Goal: Use online tool/utility: Utilize a website feature to perform a specific function

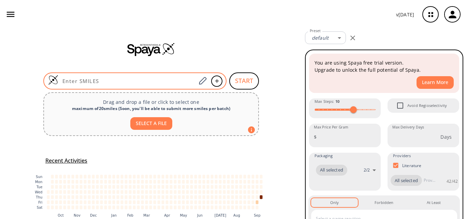
click at [97, 81] on input at bounding box center [127, 81] width 138 height 7
paste input "C[N+](C)(CC(Cl)=O)C.[Cl-]"
type input "C[N+](C)(CC(Cl)=O)C.[Cl-]"
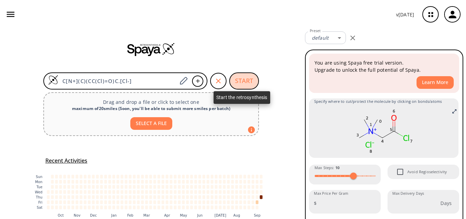
click at [247, 80] on button "START" at bounding box center [244, 80] width 30 height 17
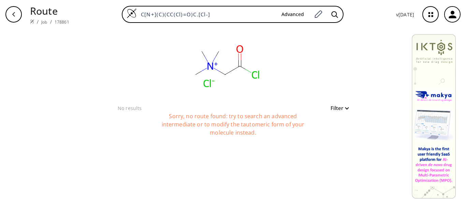
drag, startPoint x: 214, startPoint y: 14, endPoint x: 121, endPoint y: 14, distance: 92.9
click at [121, 14] on div "C[N+](C)(CC(Cl)=O)C.[Cl-] Advanced" at bounding box center [233, 14] width 316 height 17
paste input
type input "C[N+](C)(CC(Cl)=O)C"
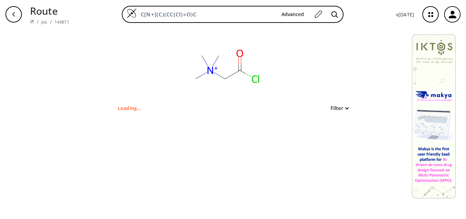
type input "ClC(C[N+](C)(C)C)=O"
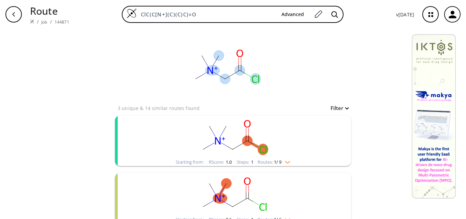
scroll to position [34, 0]
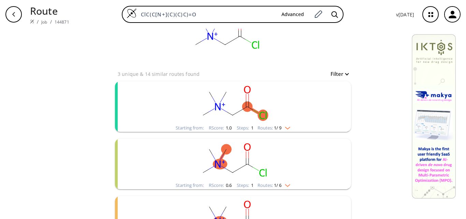
click at [297, 96] on rect "clusters" at bounding box center [233, 102] width 178 height 43
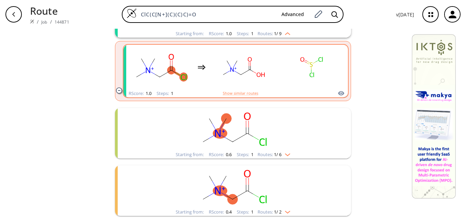
scroll to position [129, 0]
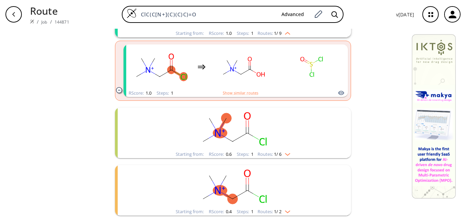
click at [279, 128] on rect "clusters" at bounding box center [233, 129] width 178 height 43
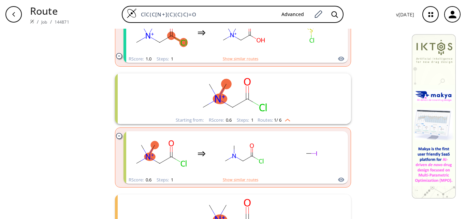
scroll to position [192, 0]
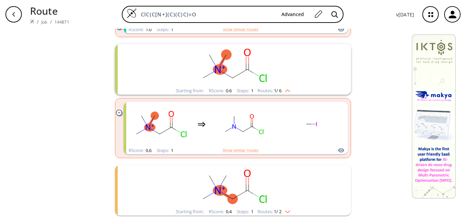
click at [276, 183] on rect "clusters" at bounding box center [233, 186] width 178 height 43
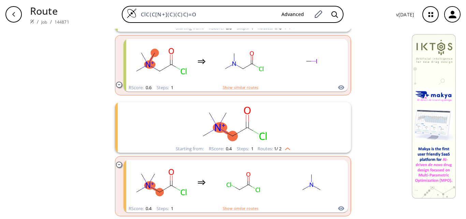
scroll to position [256, 0]
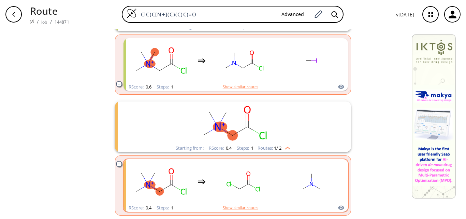
click at [266, 179] on rect "clusters" at bounding box center [243, 181] width 61 height 43
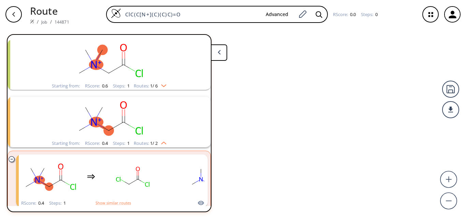
scroll to position [89, 0]
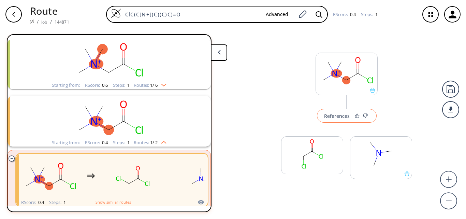
click at [341, 114] on div "References" at bounding box center [337, 116] width 26 height 4
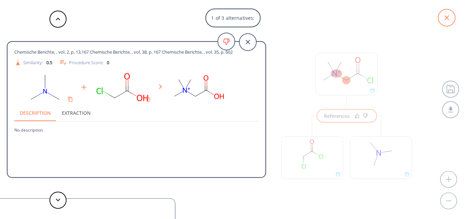
click at [451, 17] on icon at bounding box center [446, 17] width 17 height 17
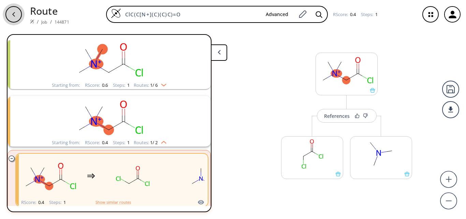
click at [16, 17] on icon "button" at bounding box center [13, 14] width 5 height 5
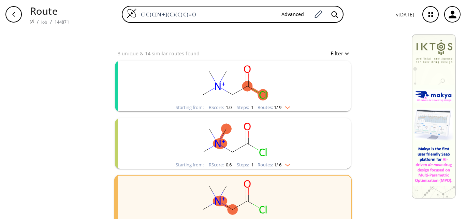
scroll to position [65, 0]
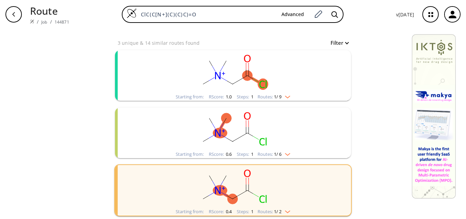
click at [267, 200] on rect "clusters" at bounding box center [233, 186] width 178 height 43
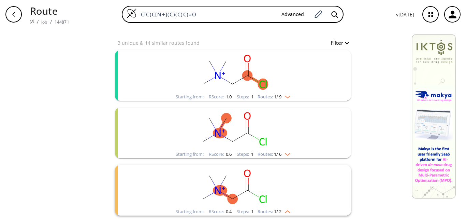
scroll to position [129, 0]
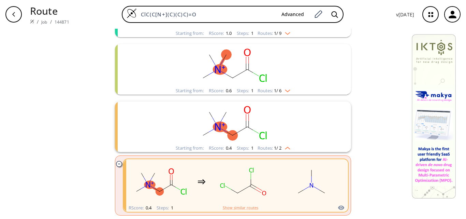
click at [275, 74] on rect "clusters" at bounding box center [233, 65] width 178 height 43
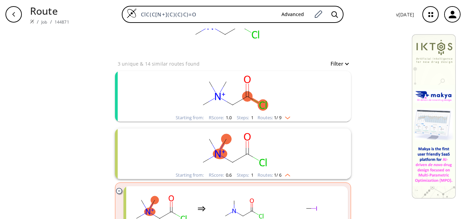
scroll to position [26, 0]
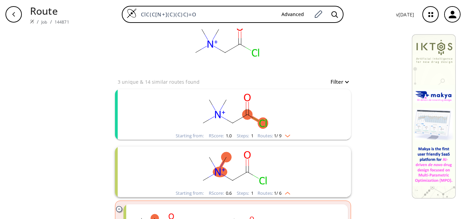
click at [281, 102] on rect "clusters" at bounding box center [233, 110] width 178 height 43
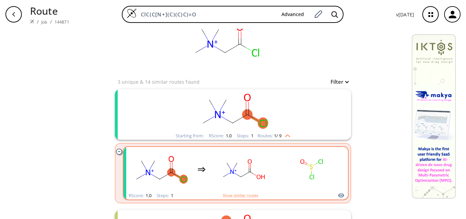
click at [278, 155] on div "clusters" at bounding box center [235, 169] width 213 height 45
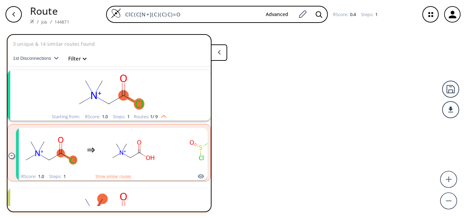
scroll to position [16, 0]
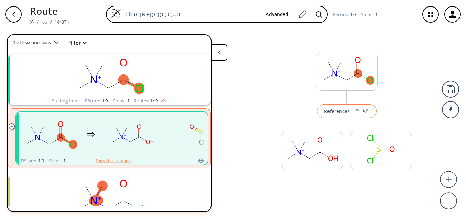
click at [327, 113] on div "References" at bounding box center [337, 111] width 26 height 4
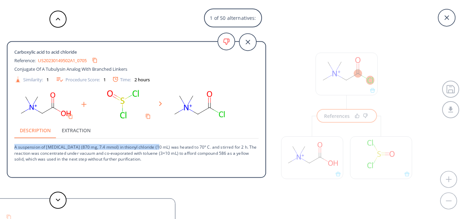
drag, startPoint x: 14, startPoint y: 149, endPoint x: 157, endPoint y: 149, distance: 142.7
click at [157, 149] on p "A suspension of [MEDICAL_DATA] (870 mg, 7.4 mmol) in thionyl chloride (10 mL) w…" at bounding box center [136, 150] width 244 height 23
click at [58, 203] on button at bounding box center [58, 200] width 17 height 17
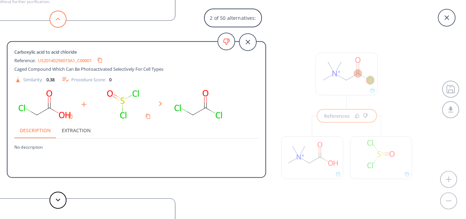
click at [59, 24] on button at bounding box center [58, 19] width 17 height 17
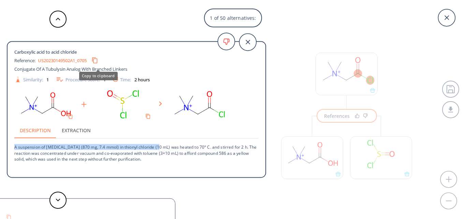
click at [98, 62] on icon "Copy to clipboard" at bounding box center [95, 60] width 6 height 6
